Goal: Information Seeking & Learning: Stay updated

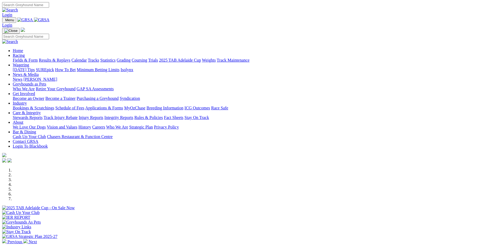
scroll to position [106, 0]
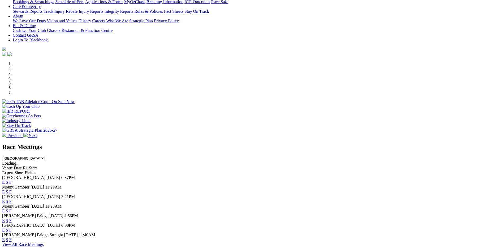
click at [12, 180] on link "F" at bounding box center [10, 182] width 2 height 5
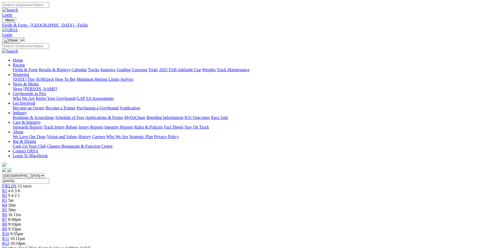
click at [38, 67] on link "Fields & Form" at bounding box center [25, 69] width 25 height 5
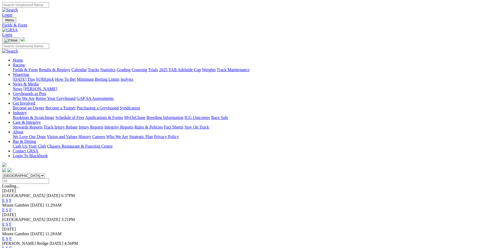
click at [12, 208] on link "F" at bounding box center [10, 210] width 2 height 5
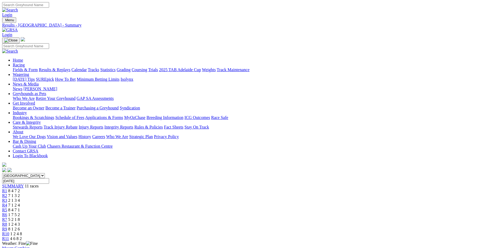
click at [38, 67] on link "Fields & Form" at bounding box center [25, 69] width 25 height 5
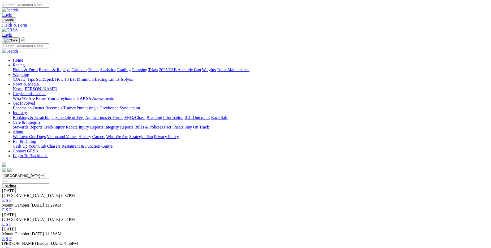
click at [12, 222] on link "F" at bounding box center [10, 224] width 2 height 5
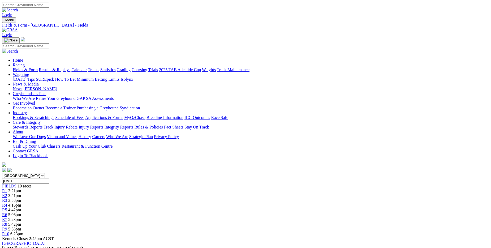
click at [70, 67] on link "Results & Replays" at bounding box center [55, 69] width 32 height 5
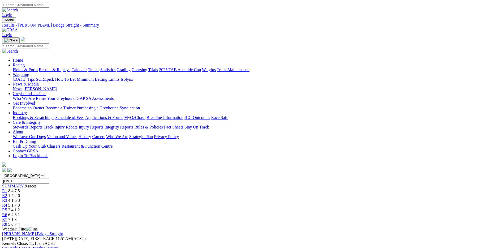
click at [70, 67] on link "Results & Replays" at bounding box center [55, 69] width 32 height 5
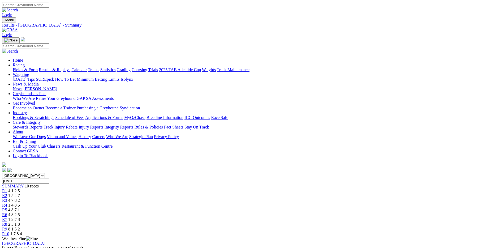
click at [70, 67] on link "Results & Replays" at bounding box center [55, 69] width 32 height 5
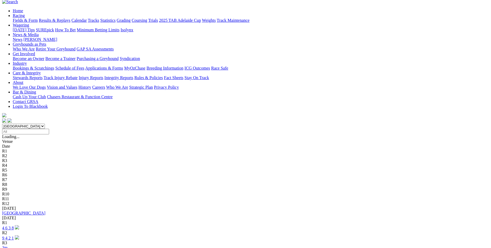
scroll to position [53, 0]
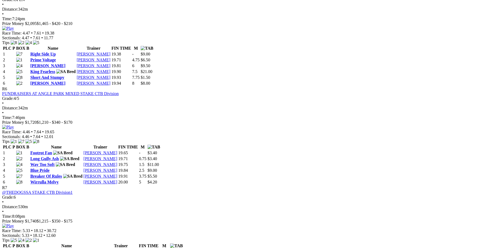
scroll to position [664, 0]
